Goal: Information Seeking & Learning: Learn about a topic

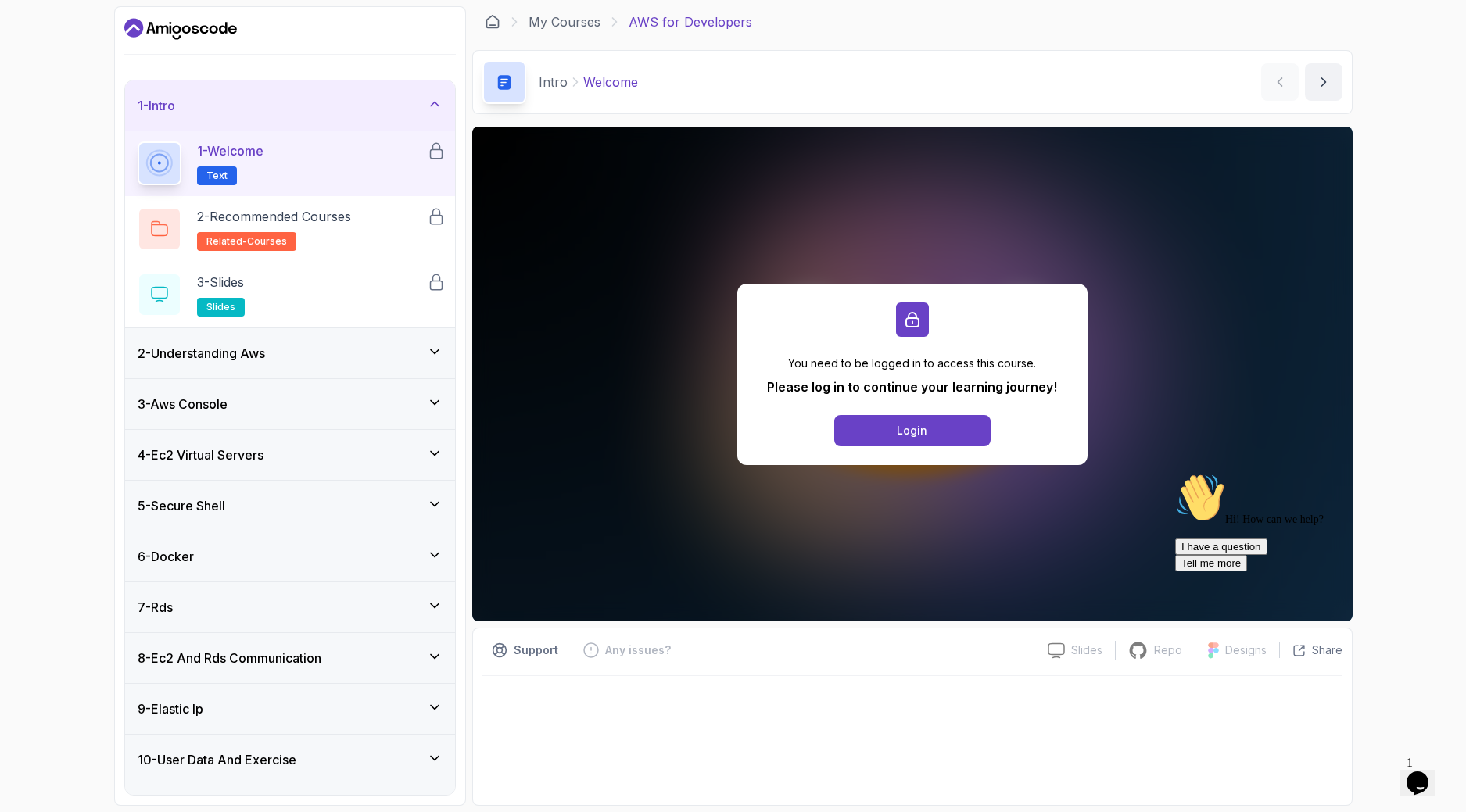
scroll to position [193, 0]
drag, startPoint x: 628, startPoint y: 22, endPoint x: 762, endPoint y: 21, distance: 134.0
click at [762, 21] on div "My Courses AWS for Developers" at bounding box center [912, 22] width 880 height 31
copy p "AWS for Developers"
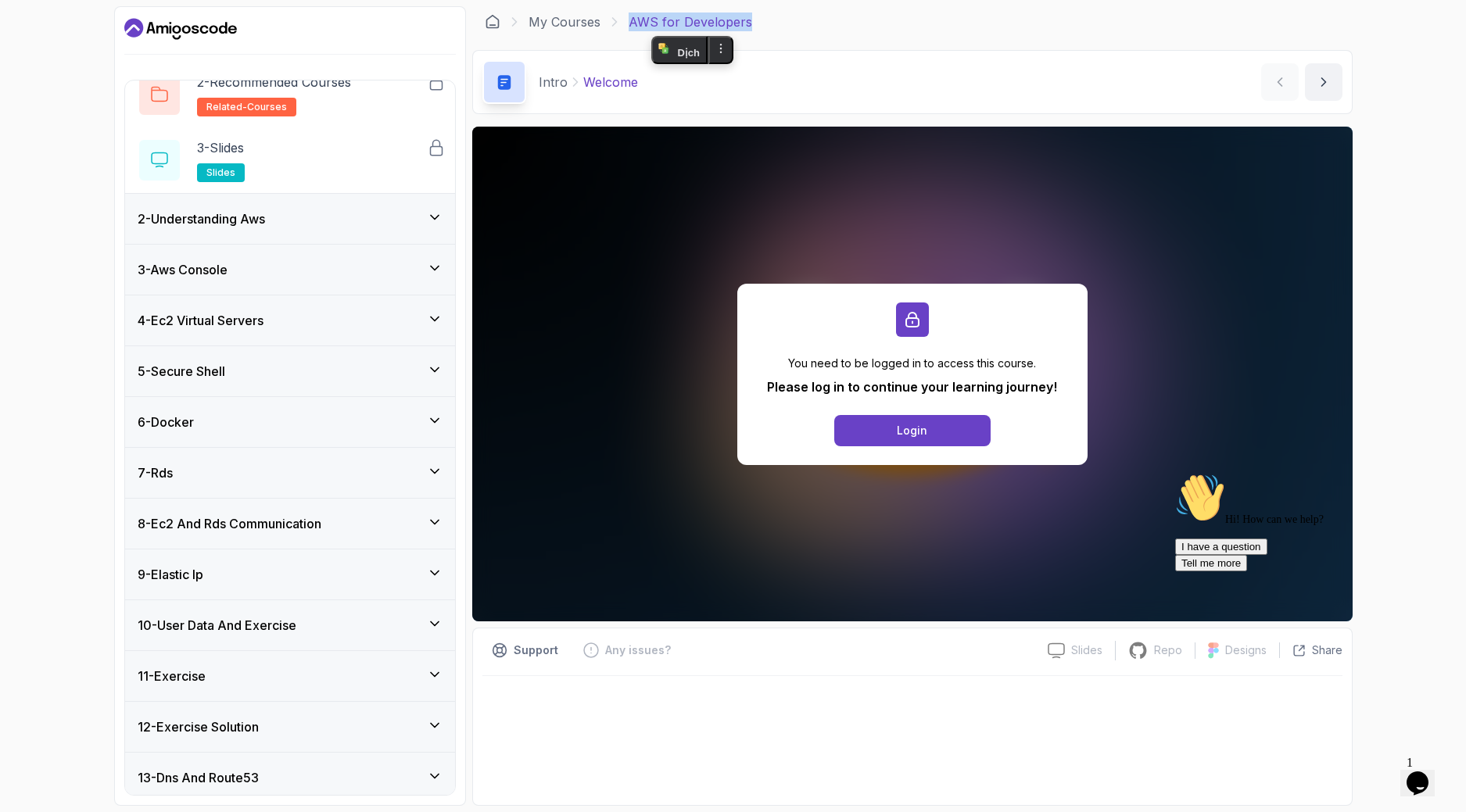
scroll to position [193, 0]
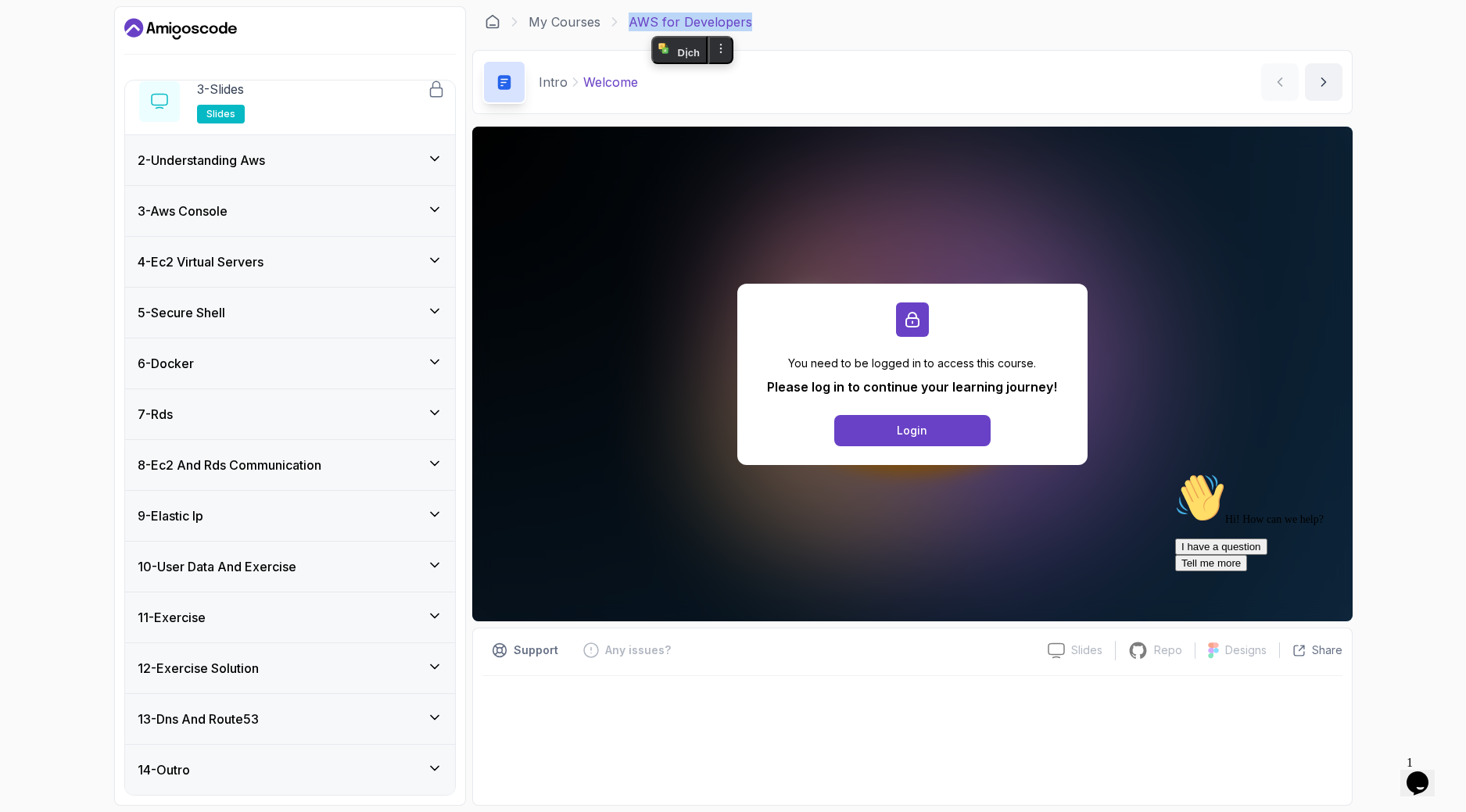
click at [245, 777] on div "14 - Outro" at bounding box center [290, 770] width 305 height 19
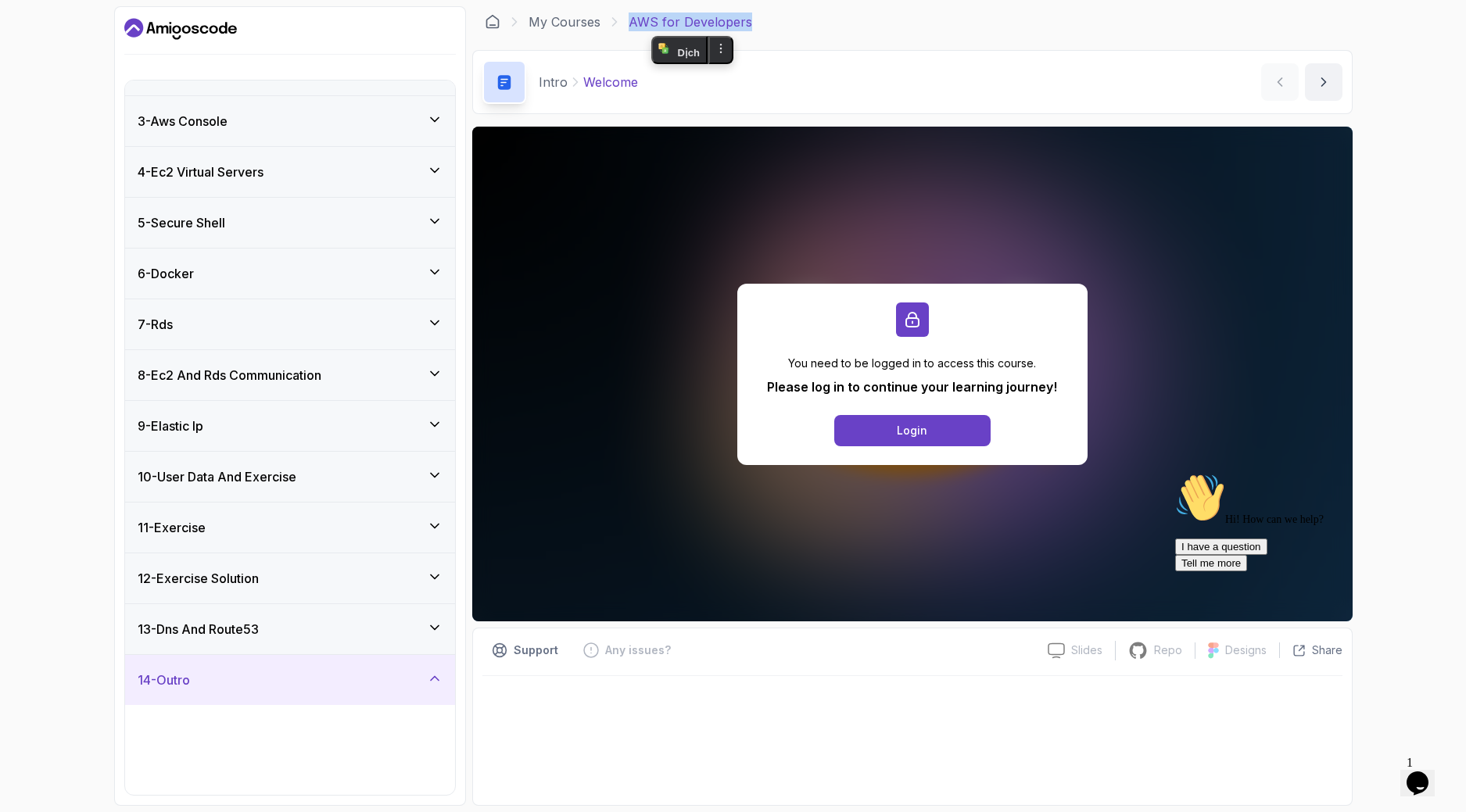
scroll to position [259, 0]
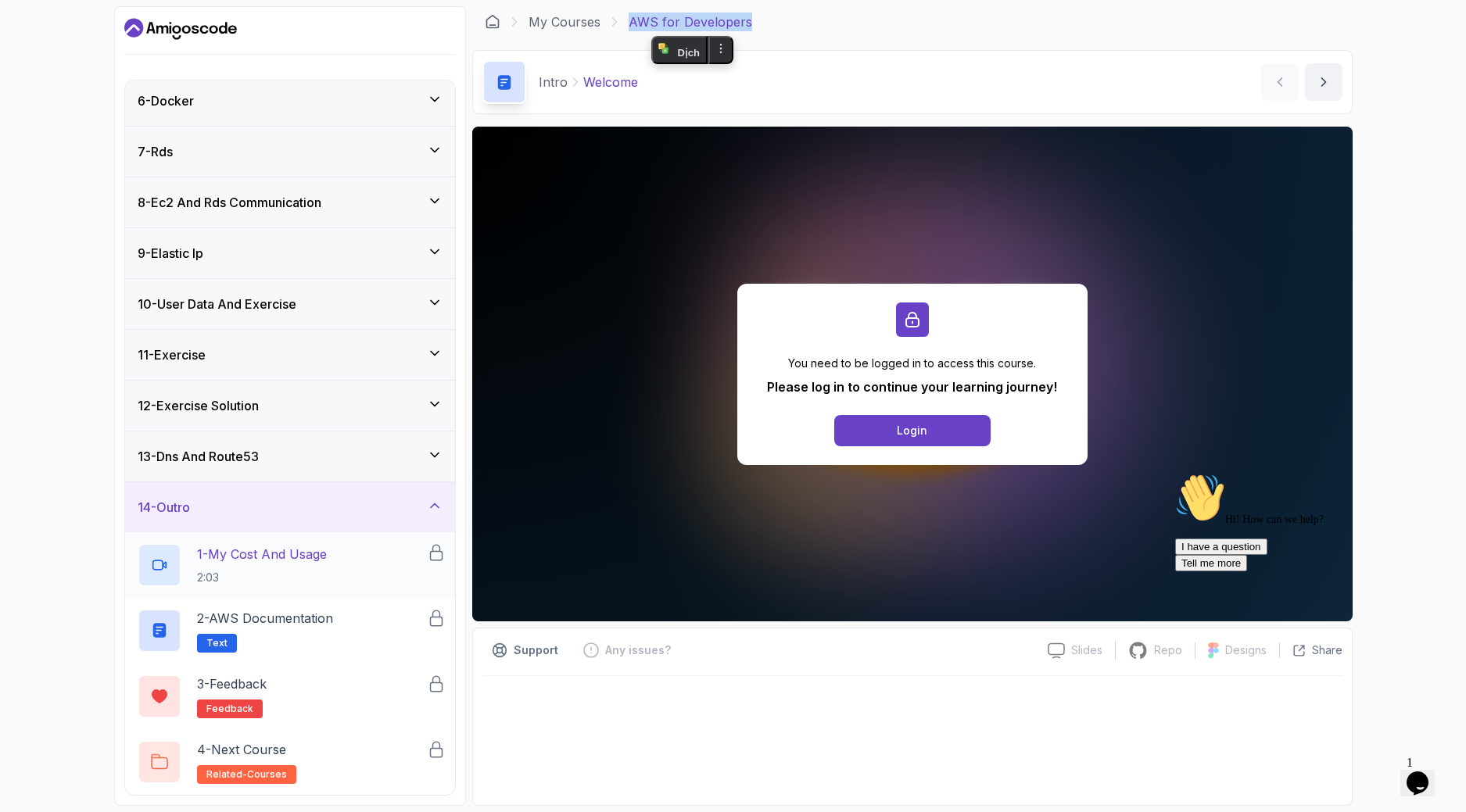
click at [309, 572] on p "2:03" at bounding box center [262, 578] width 130 height 16
click at [247, 467] on div "13 - Dns And Route53" at bounding box center [291, 457] width 330 height 50
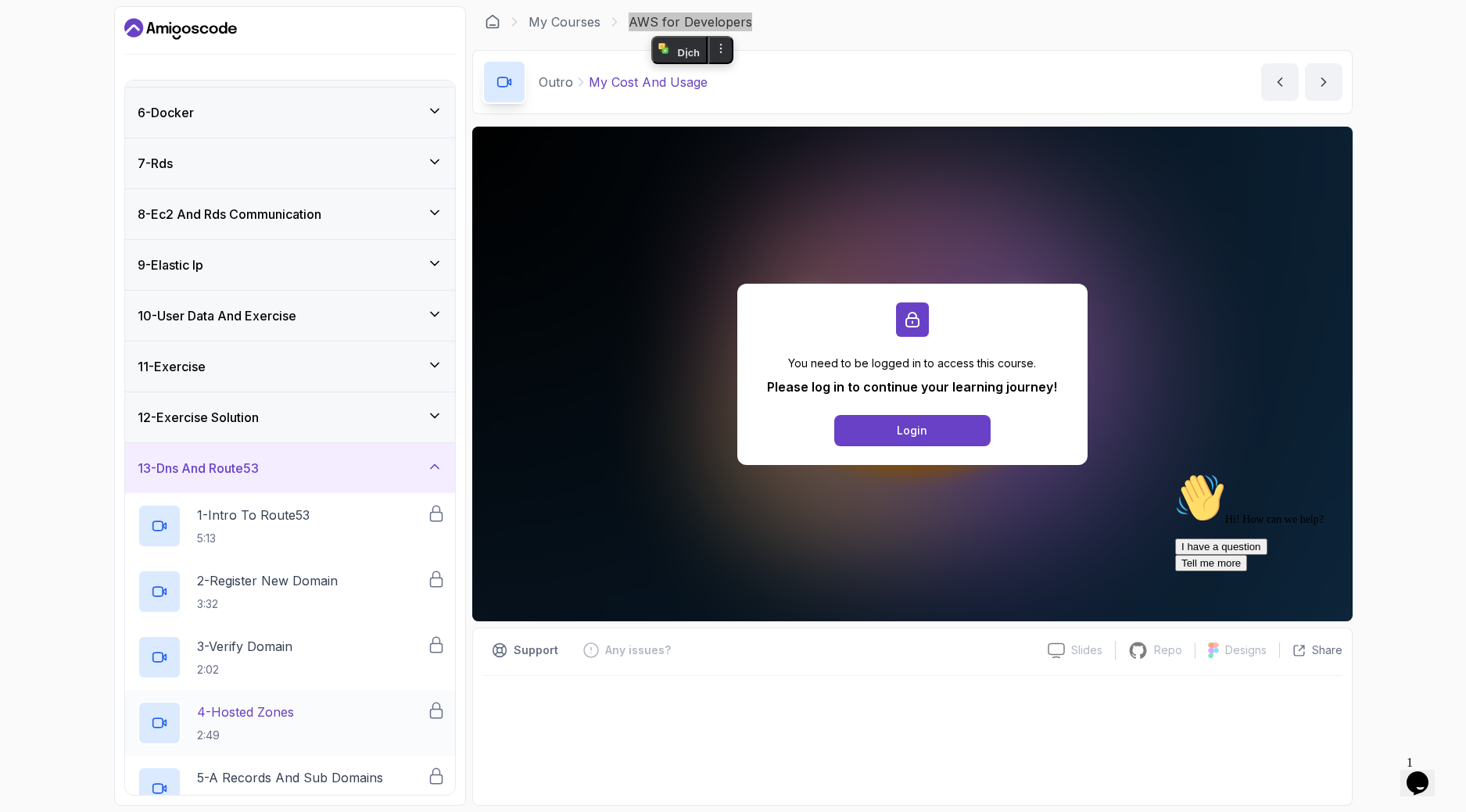
scroll to position [390, 0]
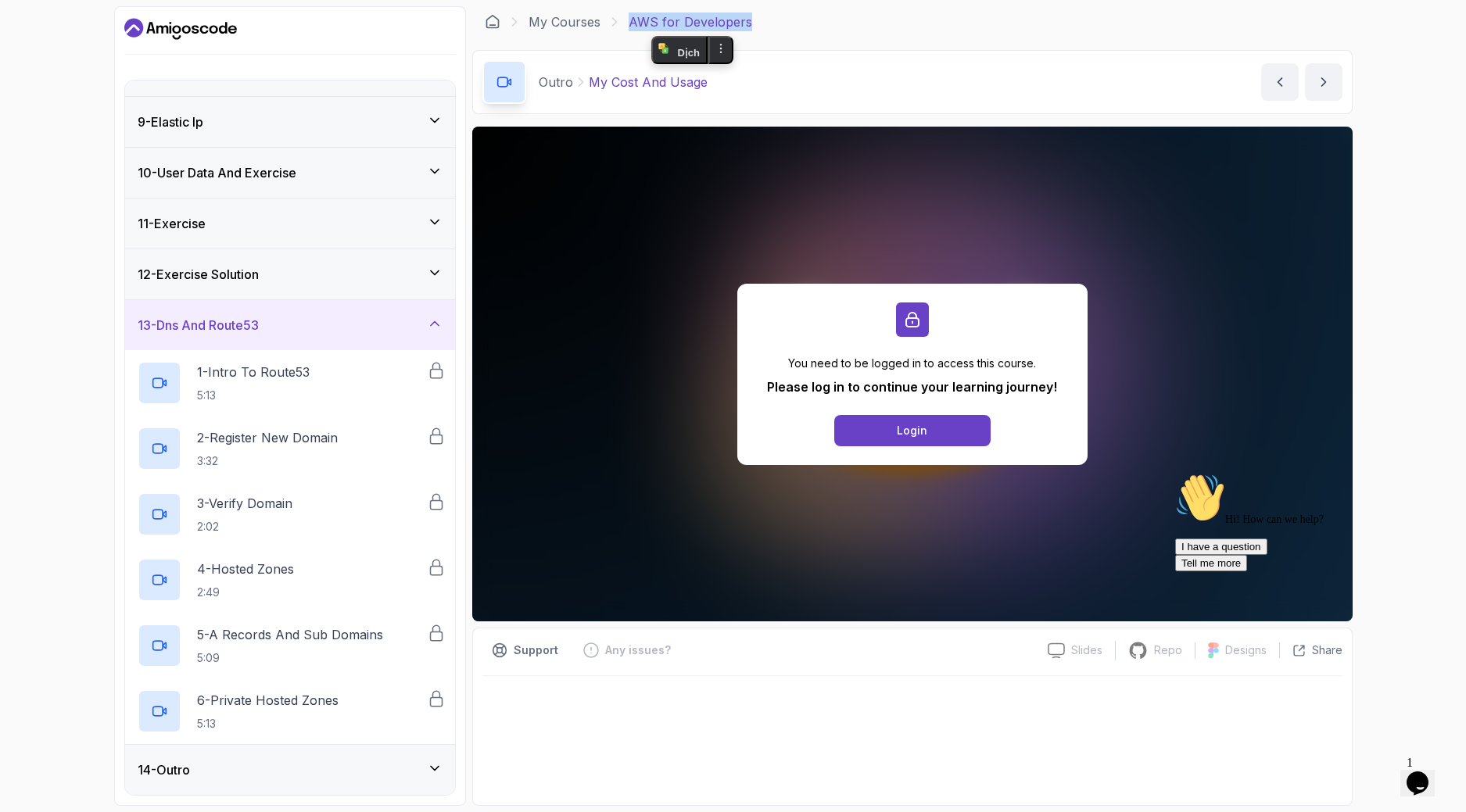
click at [229, 772] on div "14 - Outro" at bounding box center [290, 770] width 305 height 19
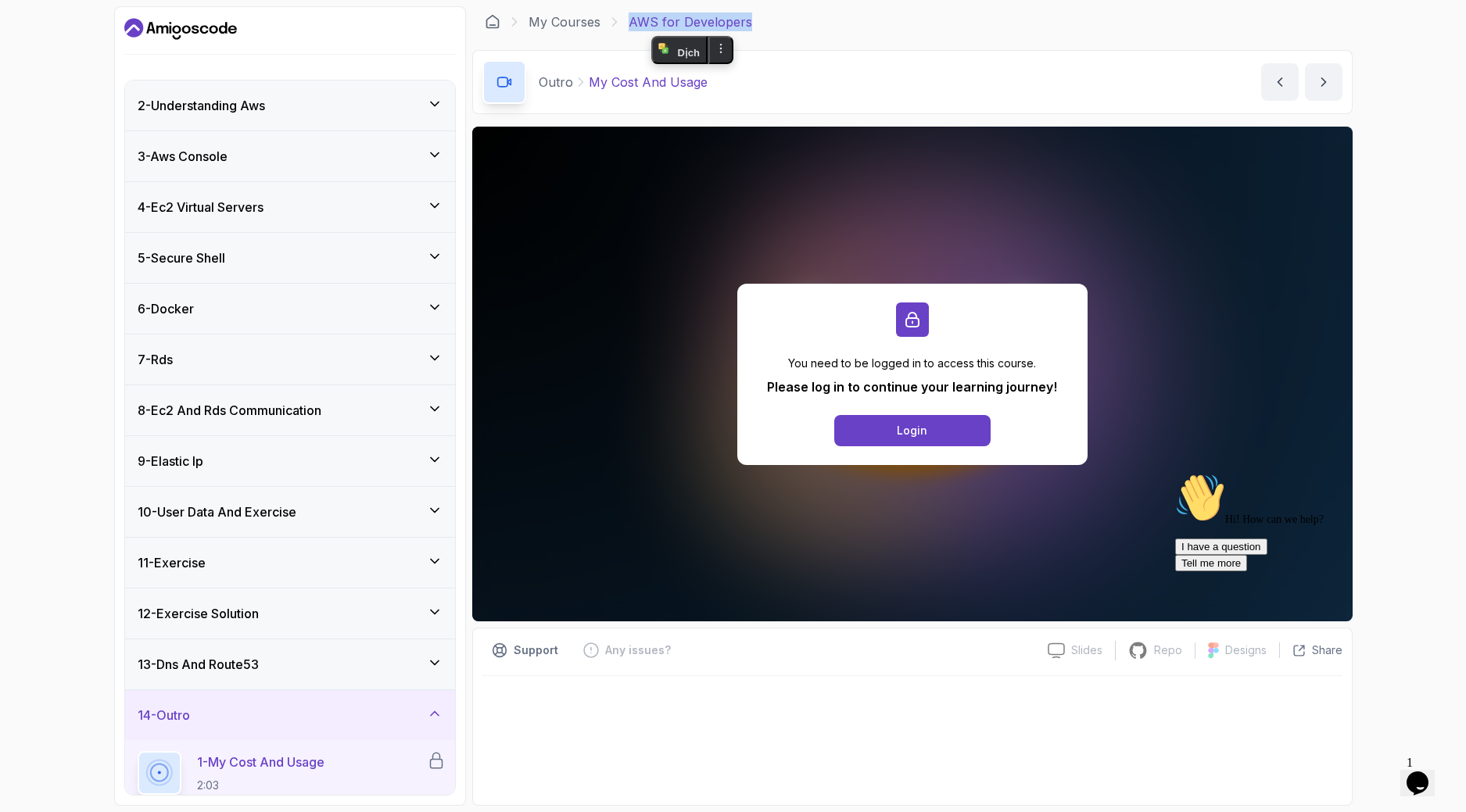
scroll to position [78, 0]
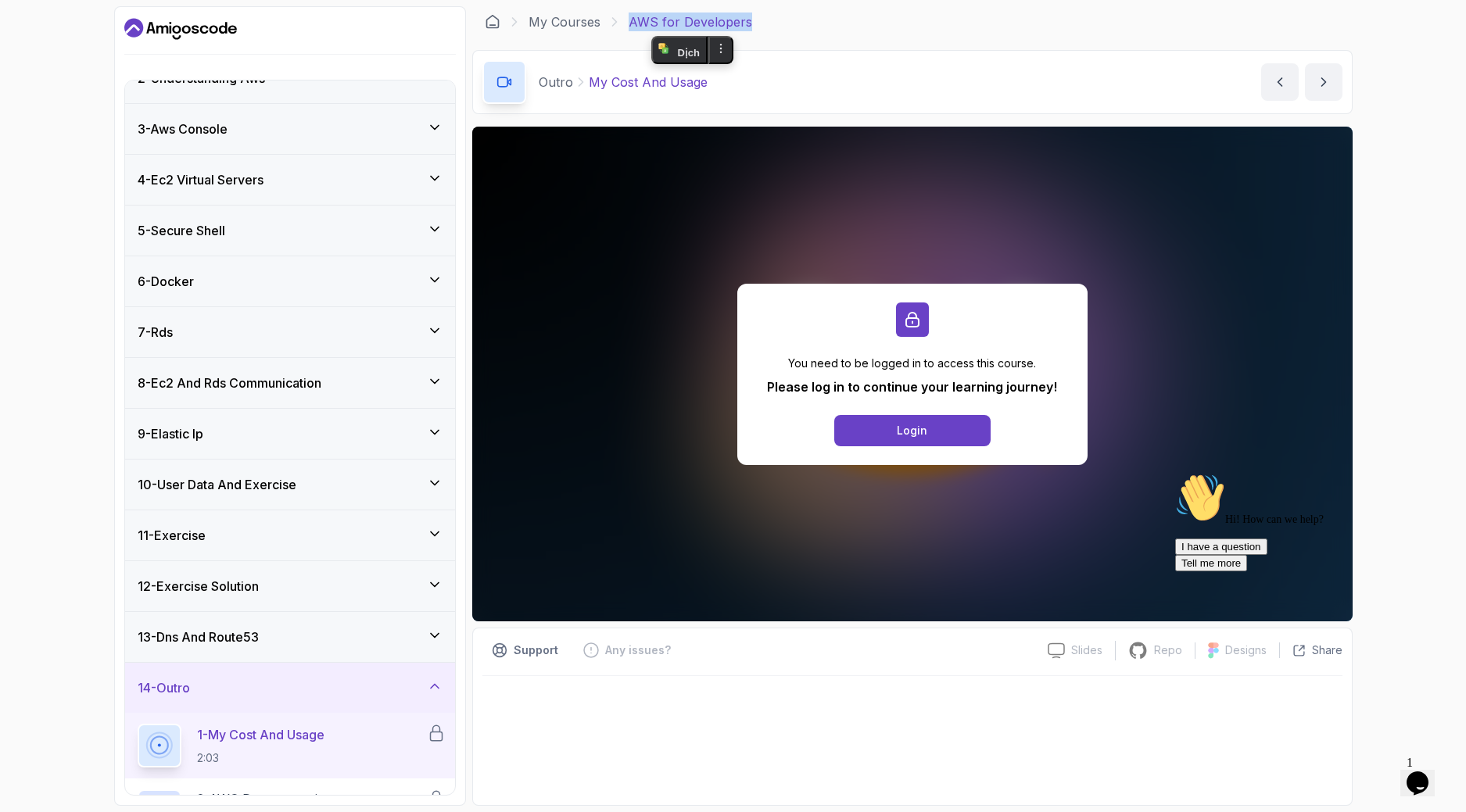
click at [232, 590] on h3 "12 - Exercise Solution" at bounding box center [198, 586] width 121 height 19
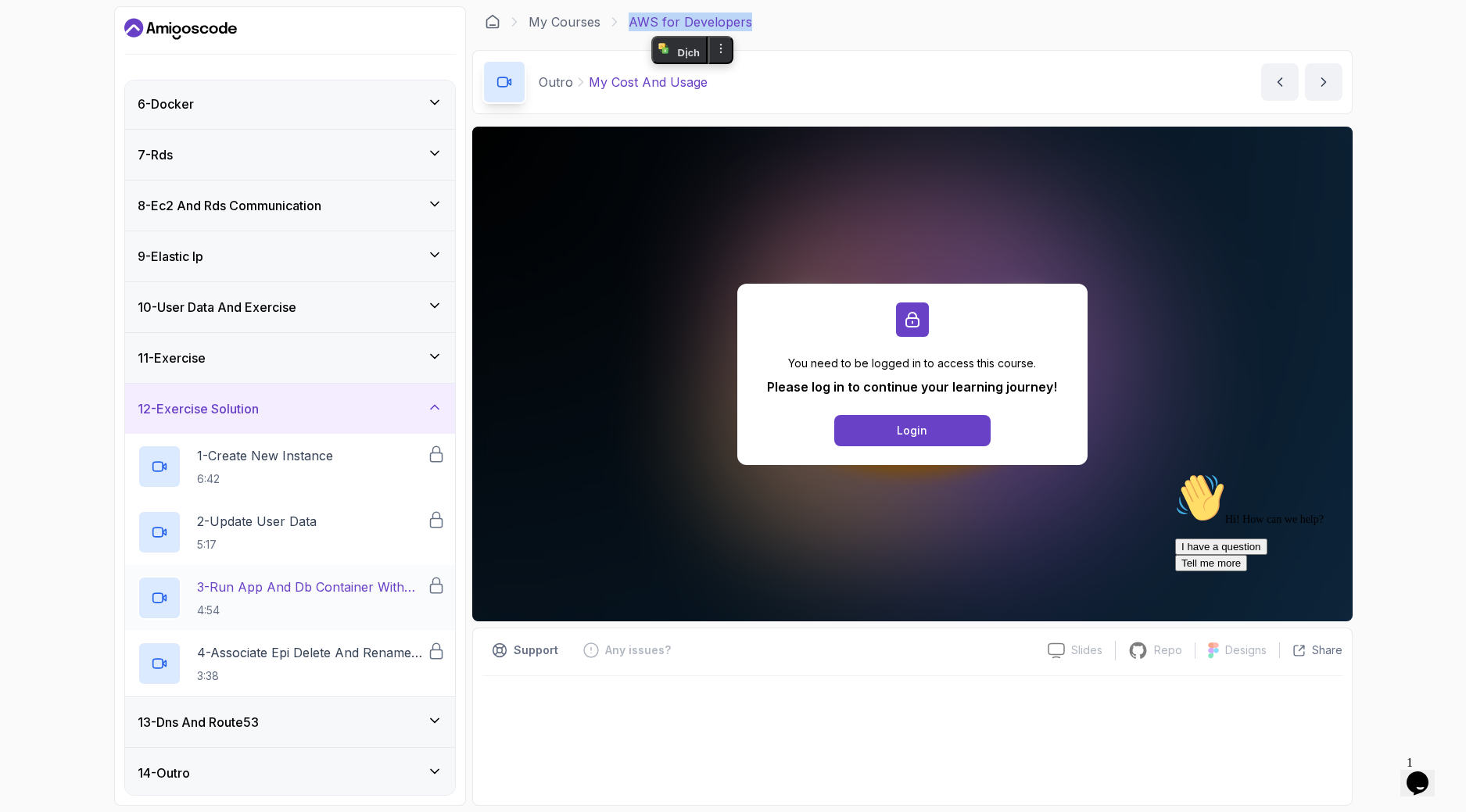
scroll to position [259, 0]
click at [237, 356] on div "11 - Exercise" at bounding box center [290, 355] width 305 height 19
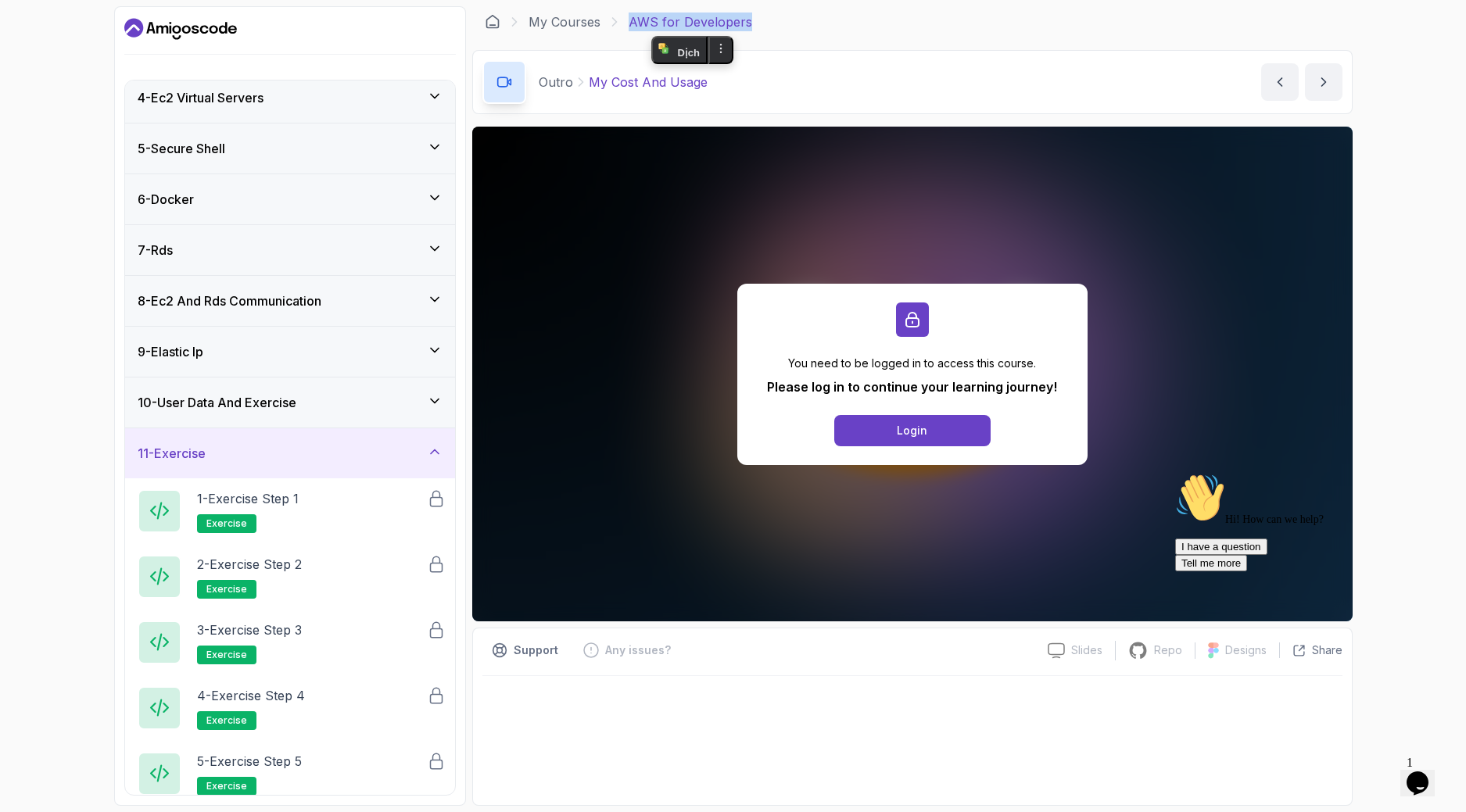
scroll to position [12, 0]
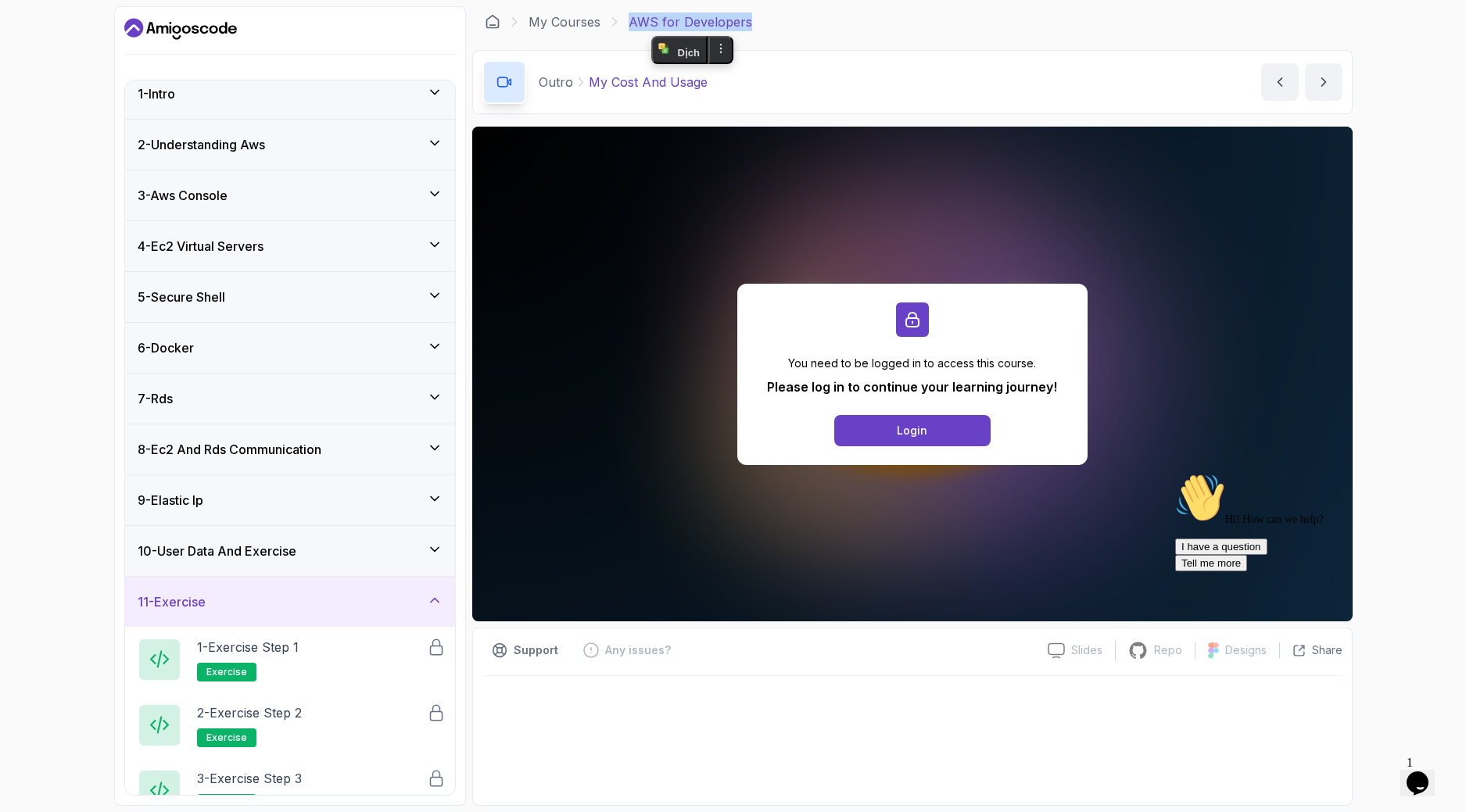
click at [203, 494] on h3 "9 - Elastic Ip" at bounding box center [170, 501] width 66 height 19
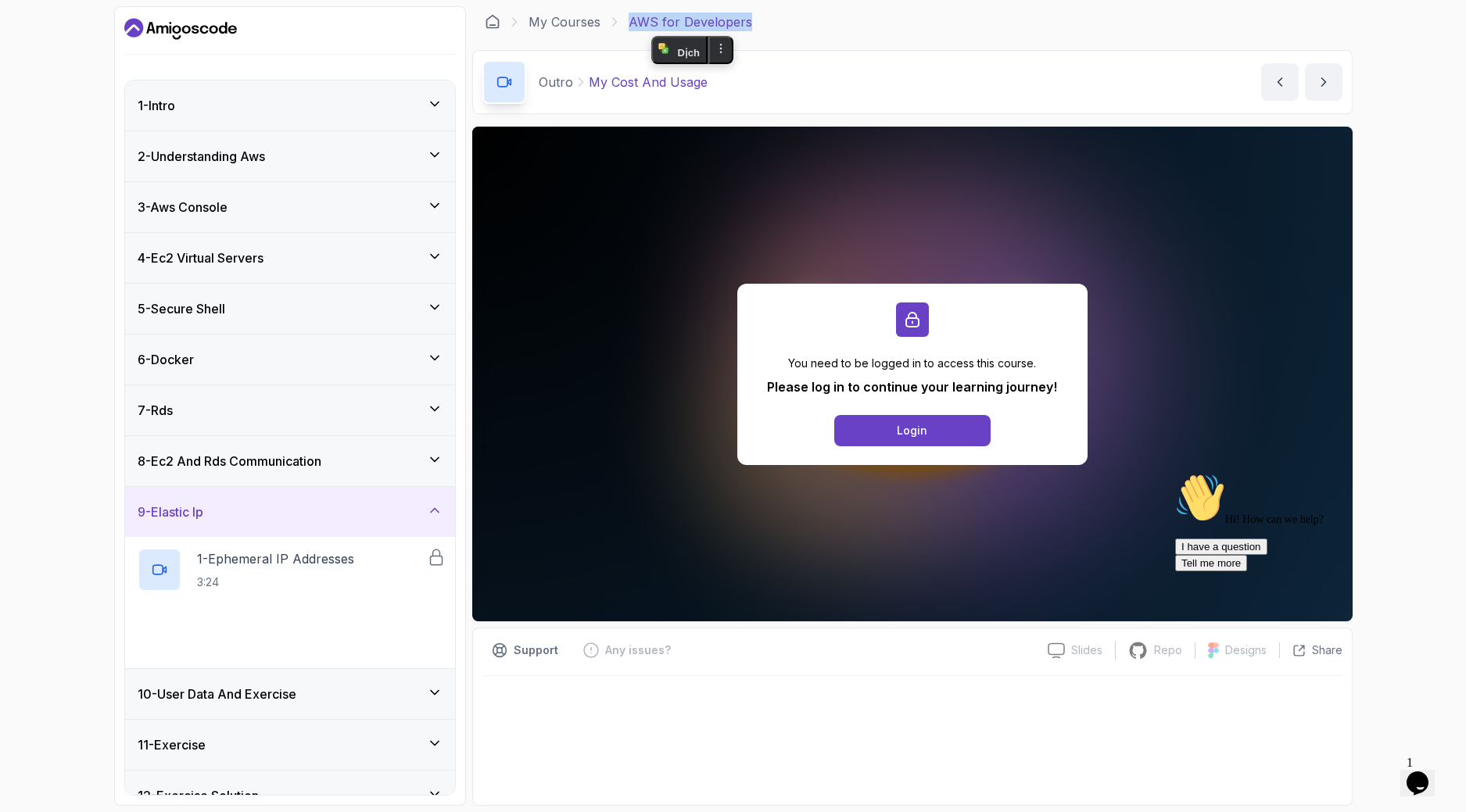
scroll to position [127, 0]
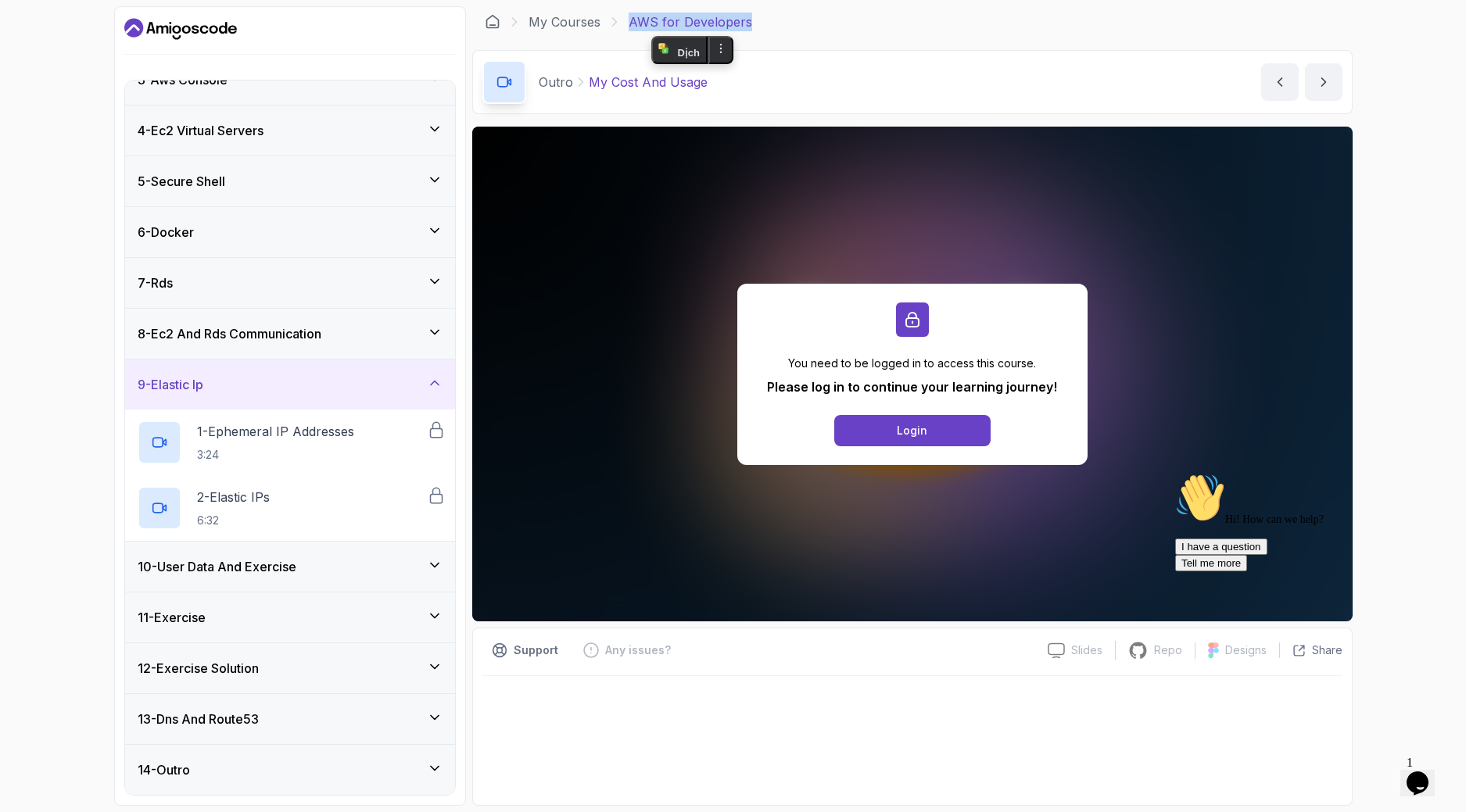
click at [229, 330] on h3 "8 - Ec2 And Rds Communication" at bounding box center [229, 334] width 183 height 19
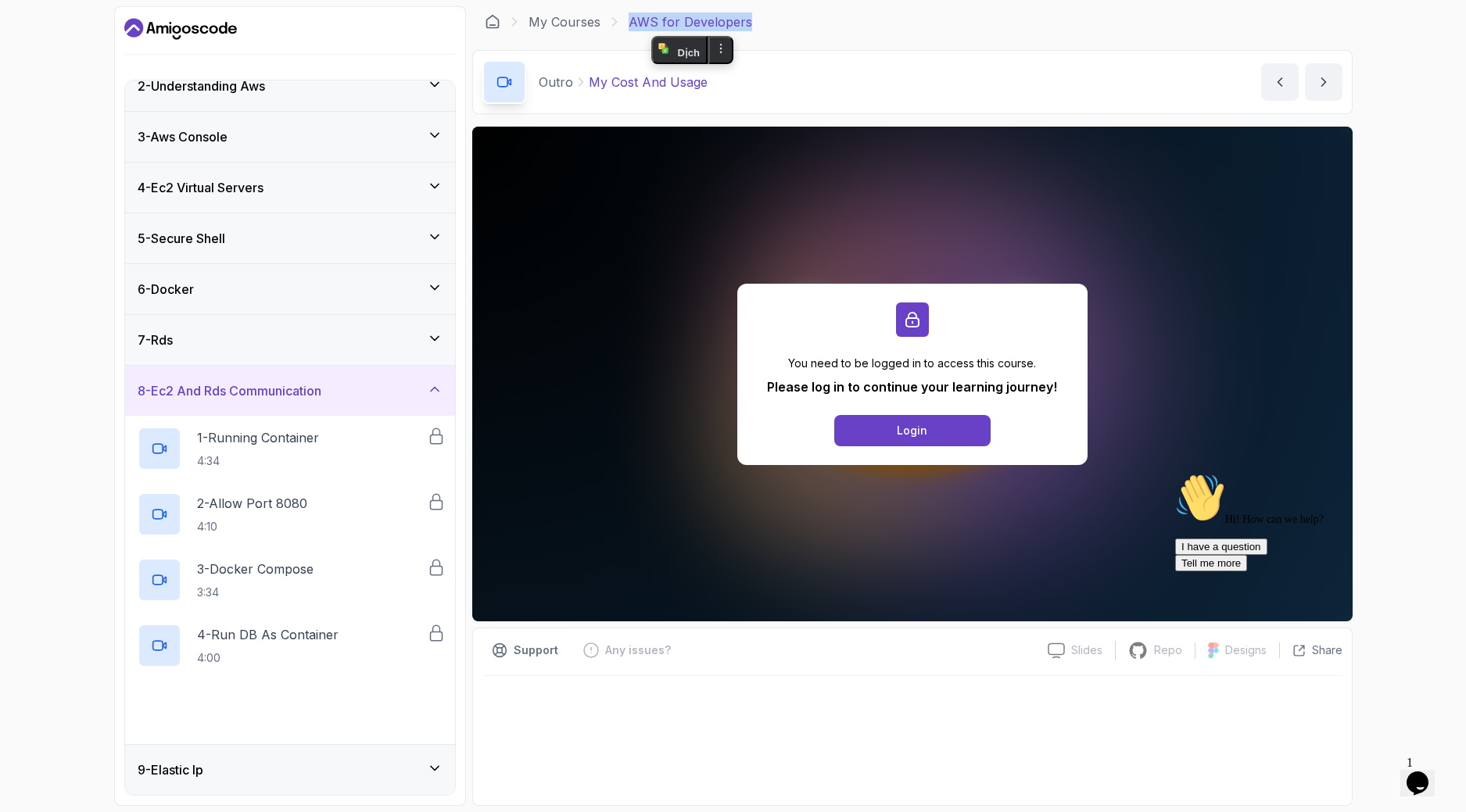
scroll to position [157, 0]
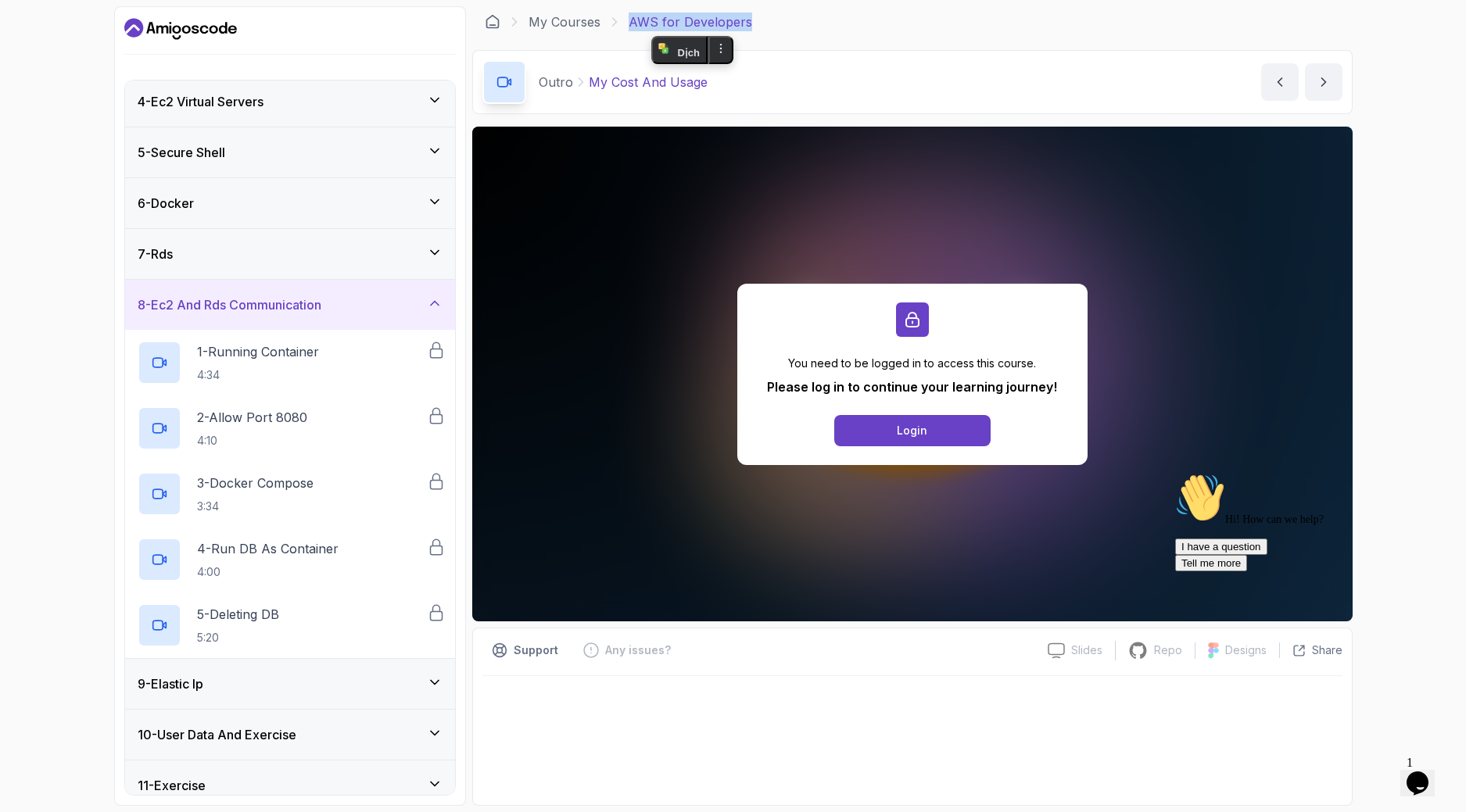
click at [219, 240] on div "7 - Rds" at bounding box center [291, 254] width 330 height 50
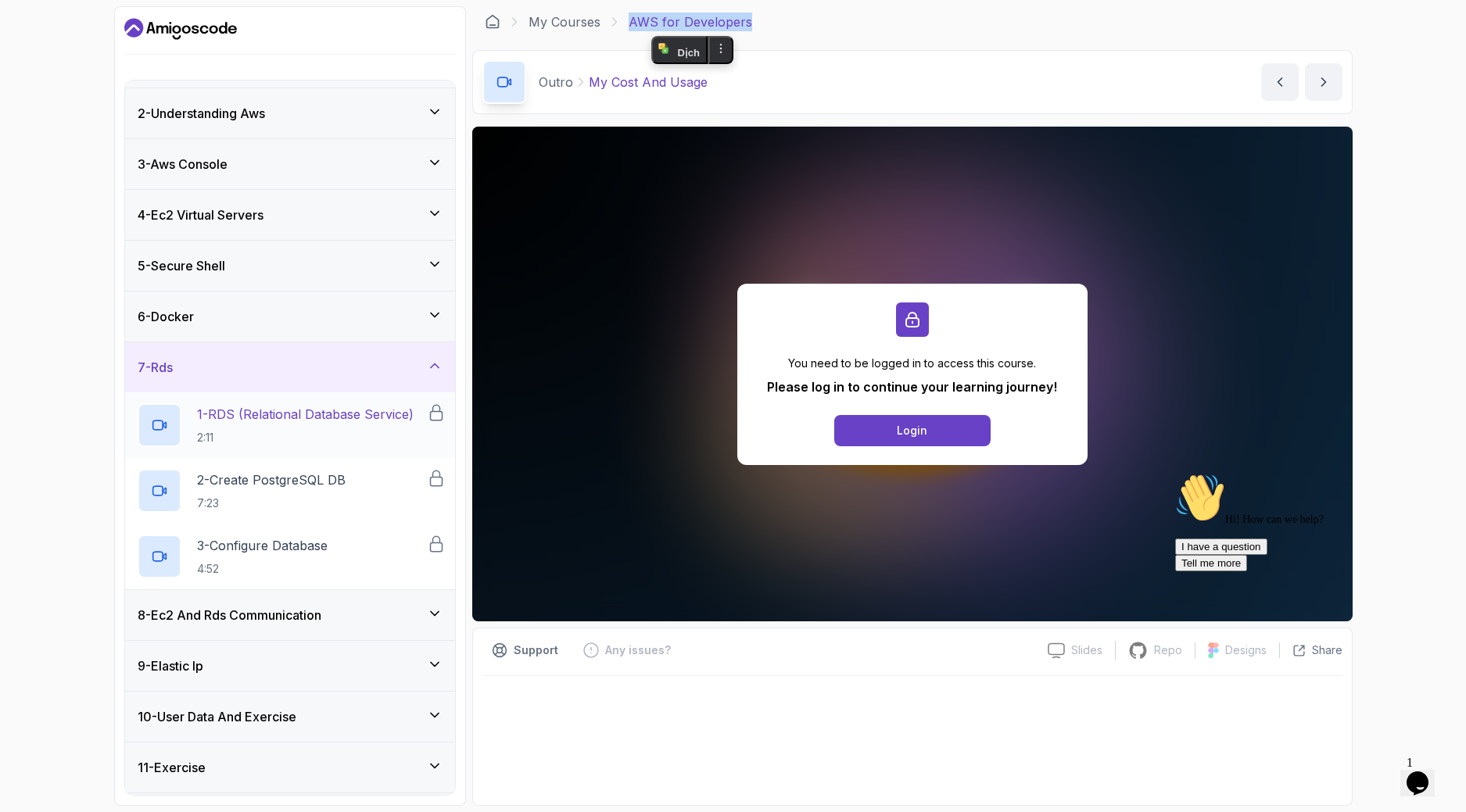
scroll to position [78, 0]
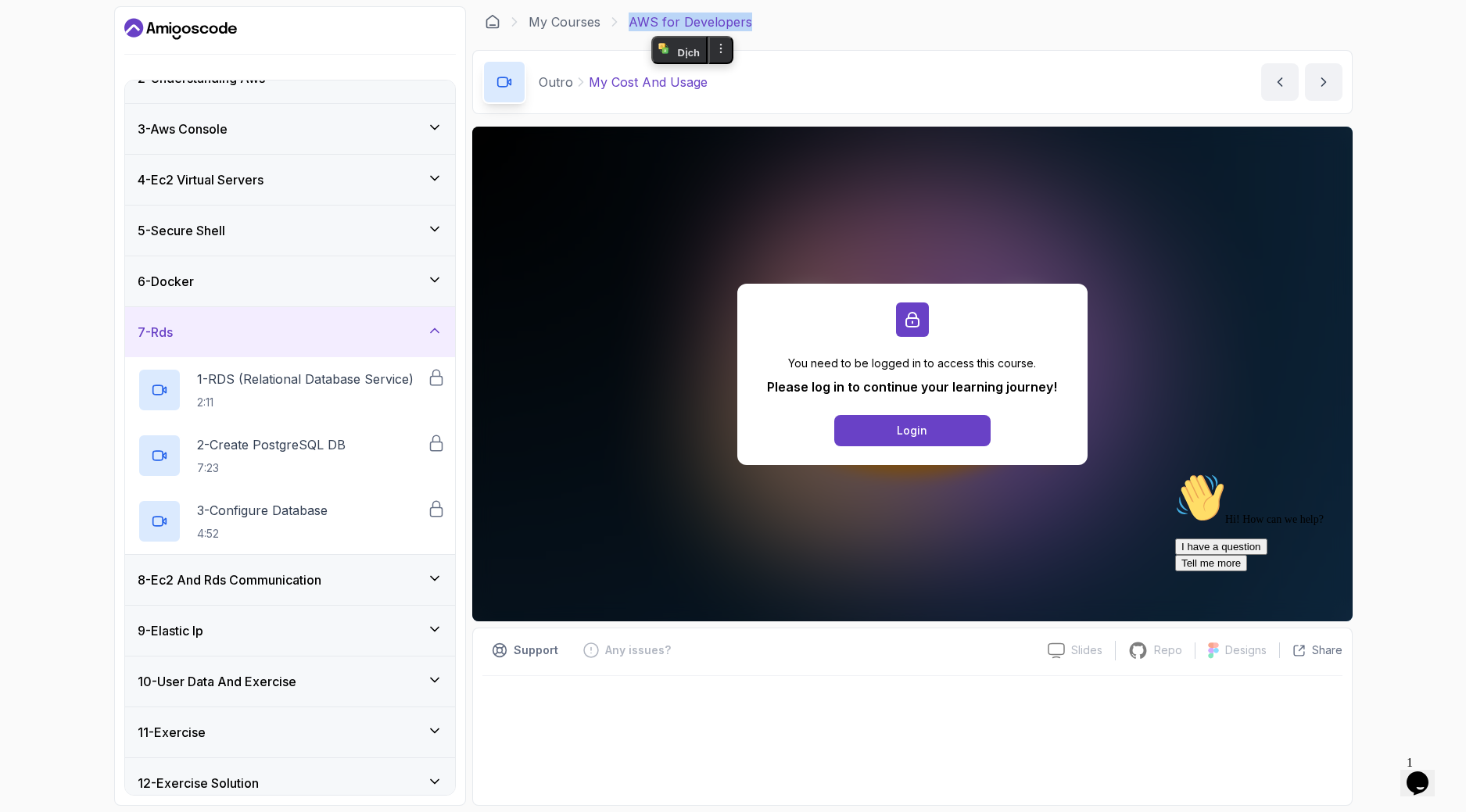
click at [284, 282] on div "6 - Docker" at bounding box center [290, 282] width 305 height 19
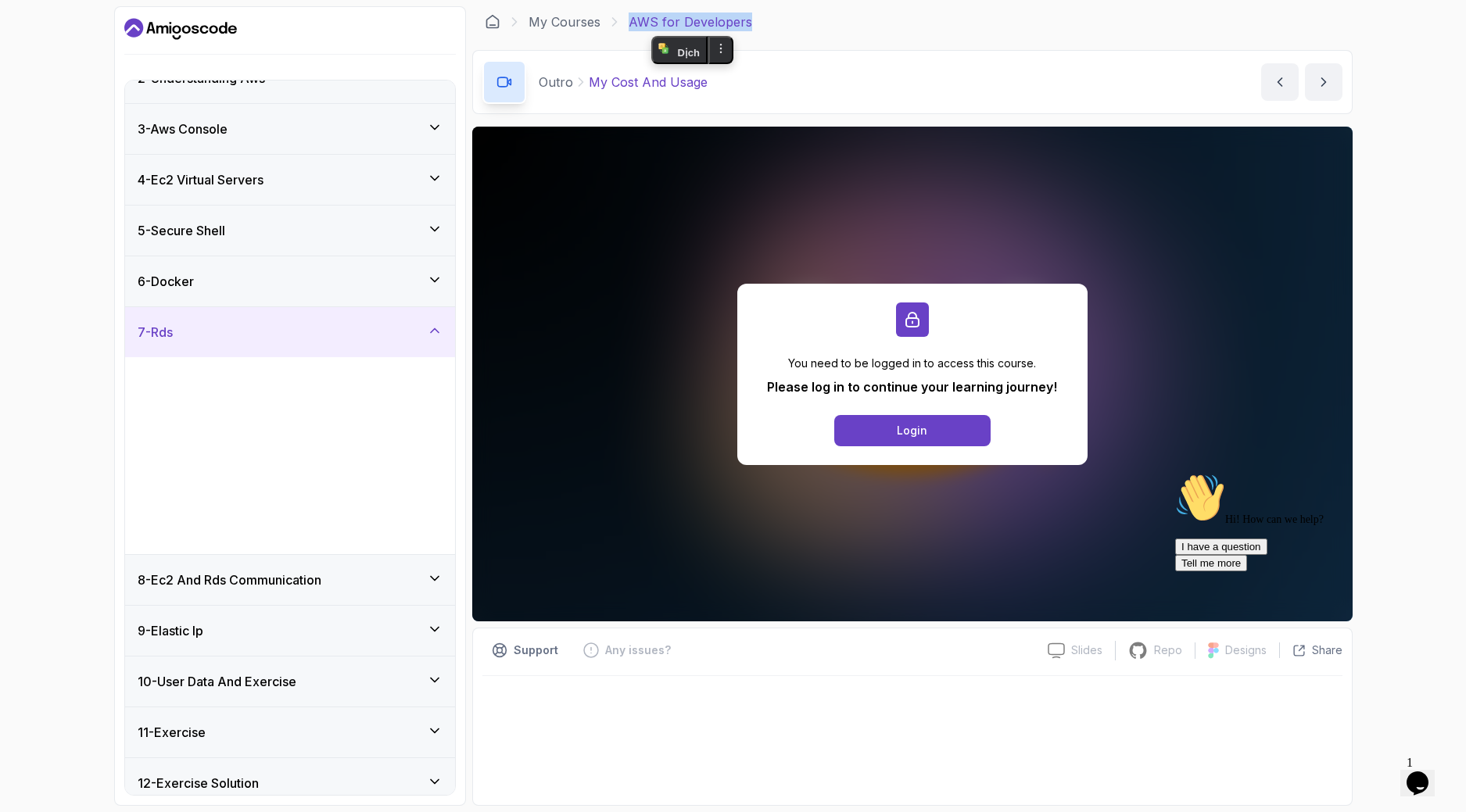
scroll to position [0, 0]
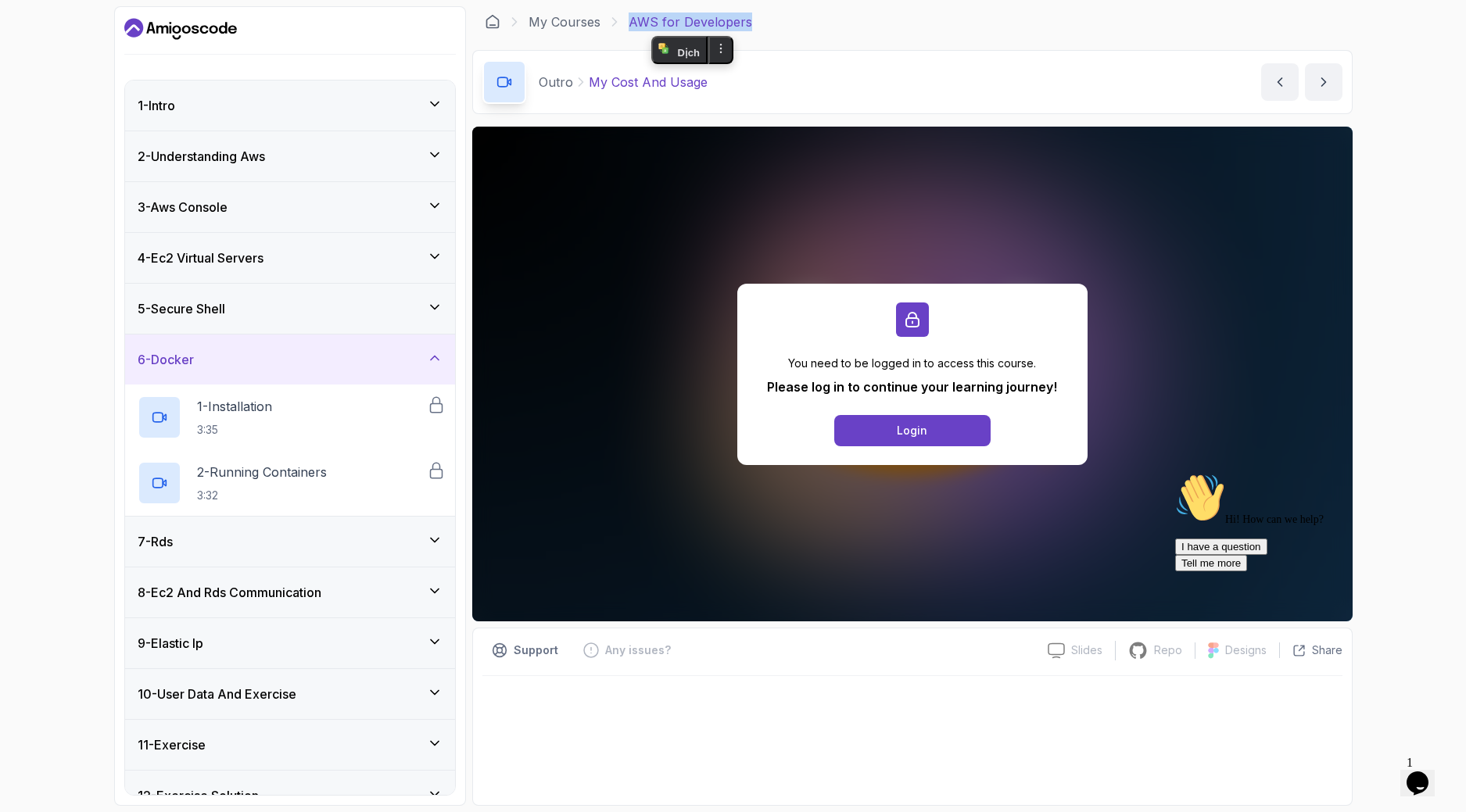
click at [222, 306] on h3 "5 - Secure Shell" at bounding box center [181, 309] width 87 height 19
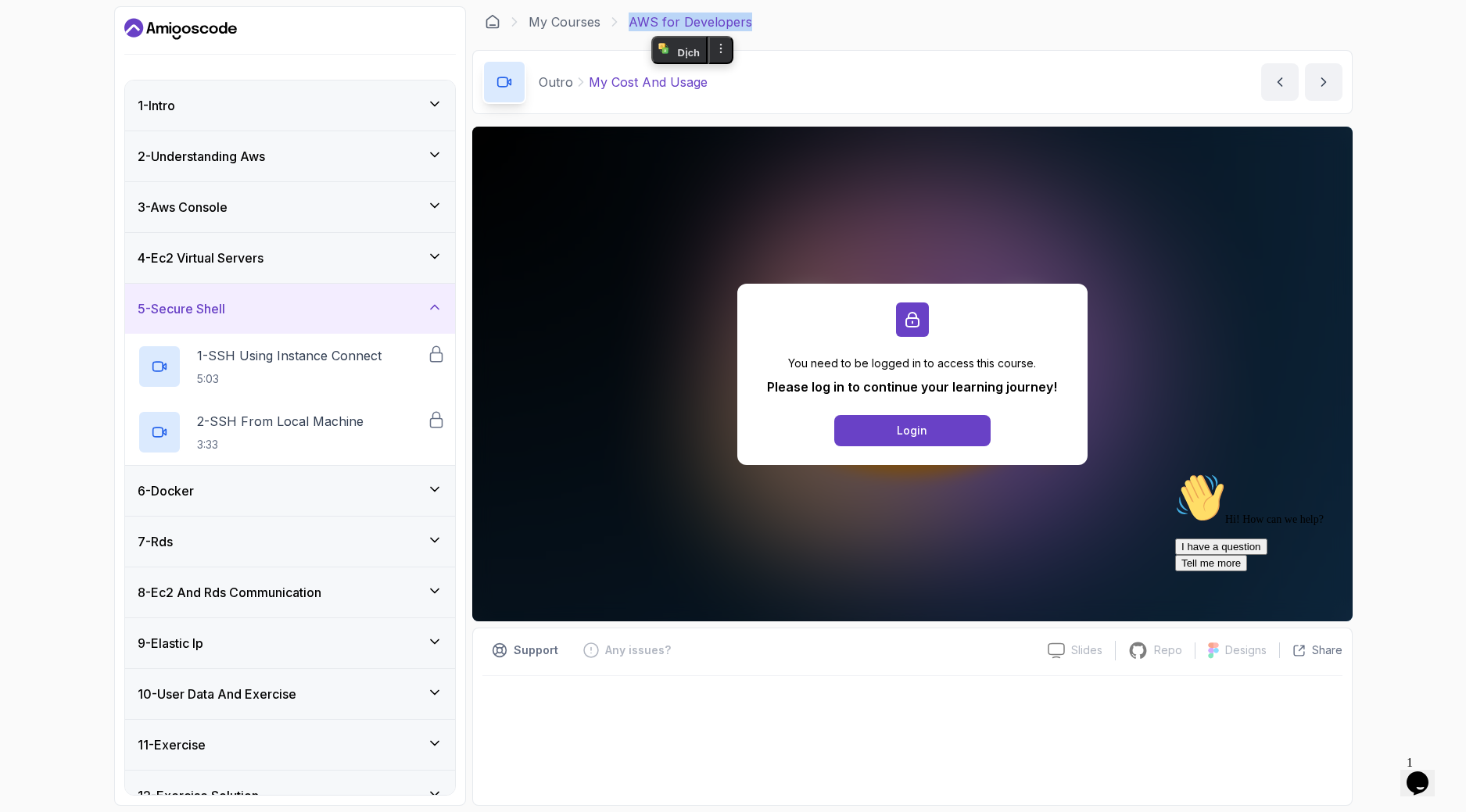
click at [232, 265] on h3 "4 - Ec2 Virtual Servers" at bounding box center [201, 259] width 126 height 19
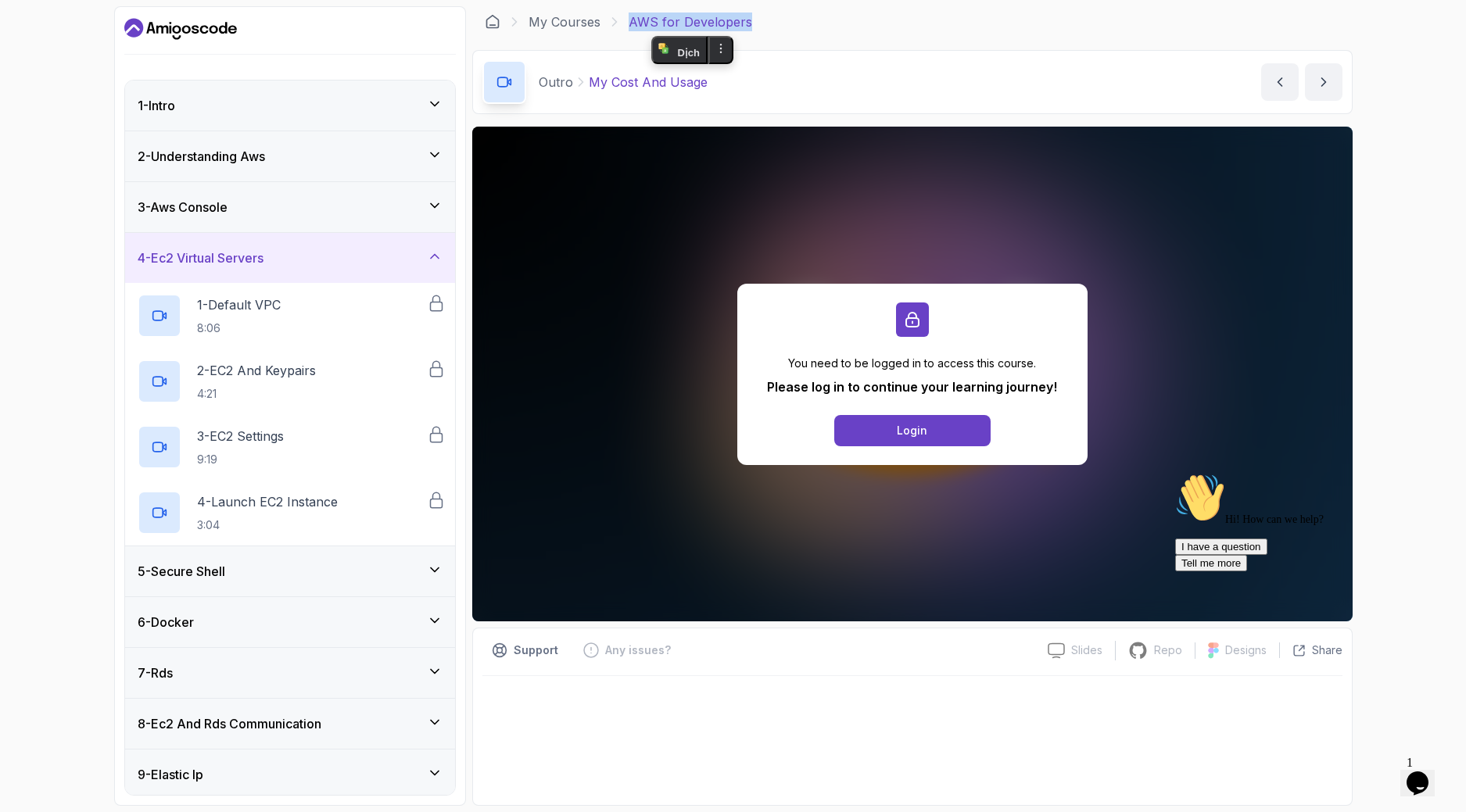
click at [221, 218] on div "3 - Aws Console" at bounding box center [291, 208] width 330 height 50
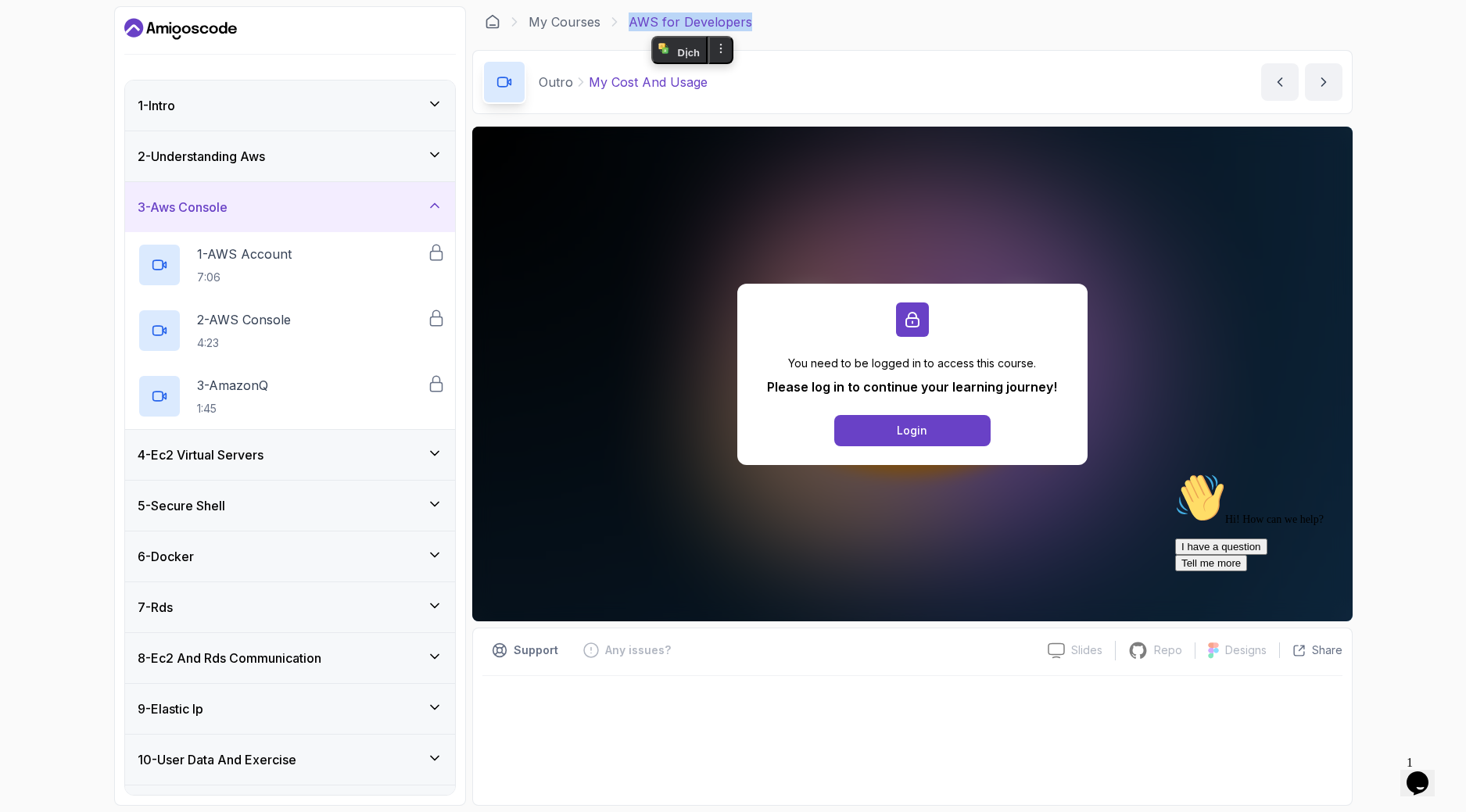
click at [262, 174] on div "2 - Understanding Aws" at bounding box center [291, 157] width 330 height 50
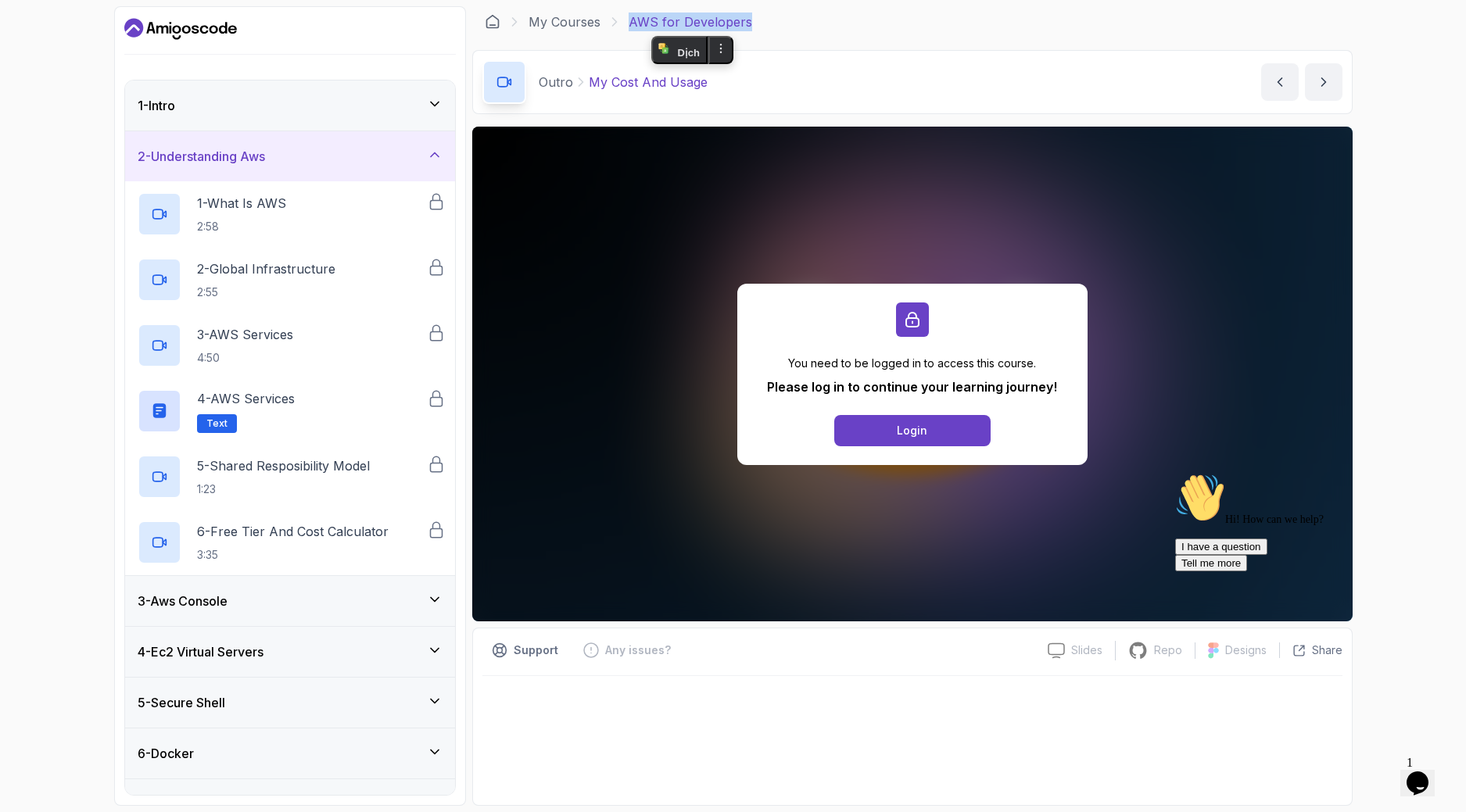
click at [260, 120] on div "1 - Intro" at bounding box center [291, 105] width 330 height 50
